Goal: Find specific page/section

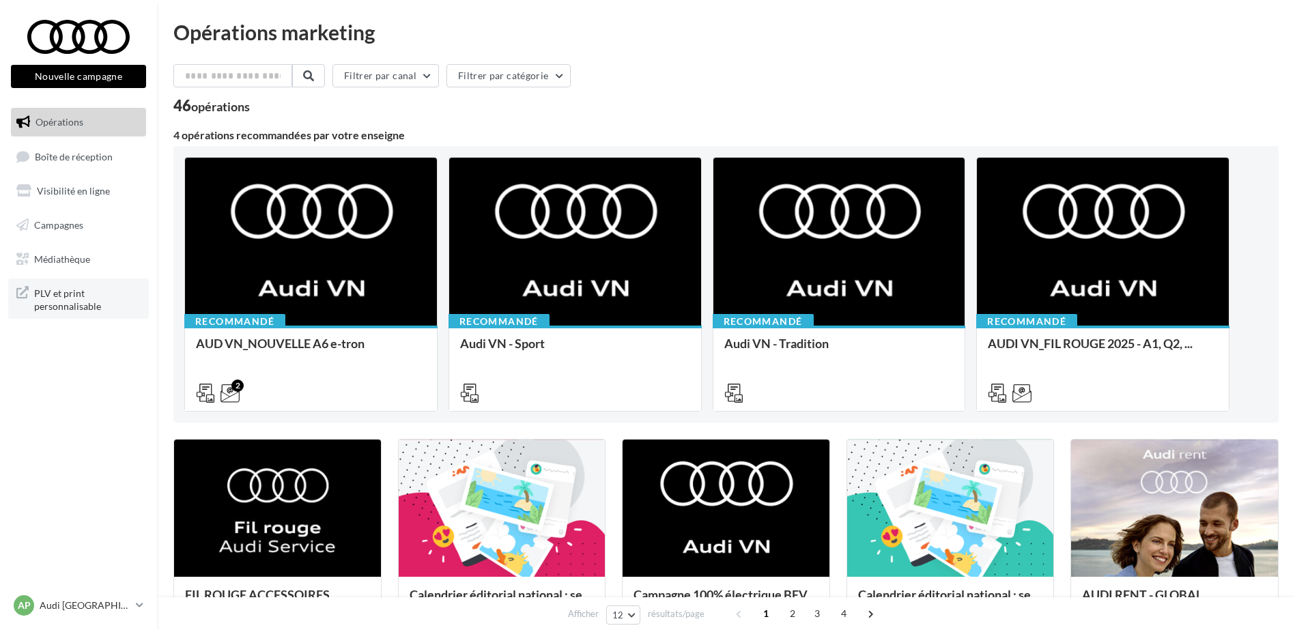
click at [79, 294] on span "PLV et print personnalisable" at bounding box center [87, 298] width 107 height 29
click at [68, 293] on span "PLV et print personnalisable" at bounding box center [87, 298] width 107 height 29
